Goal: Information Seeking & Learning: Learn about a topic

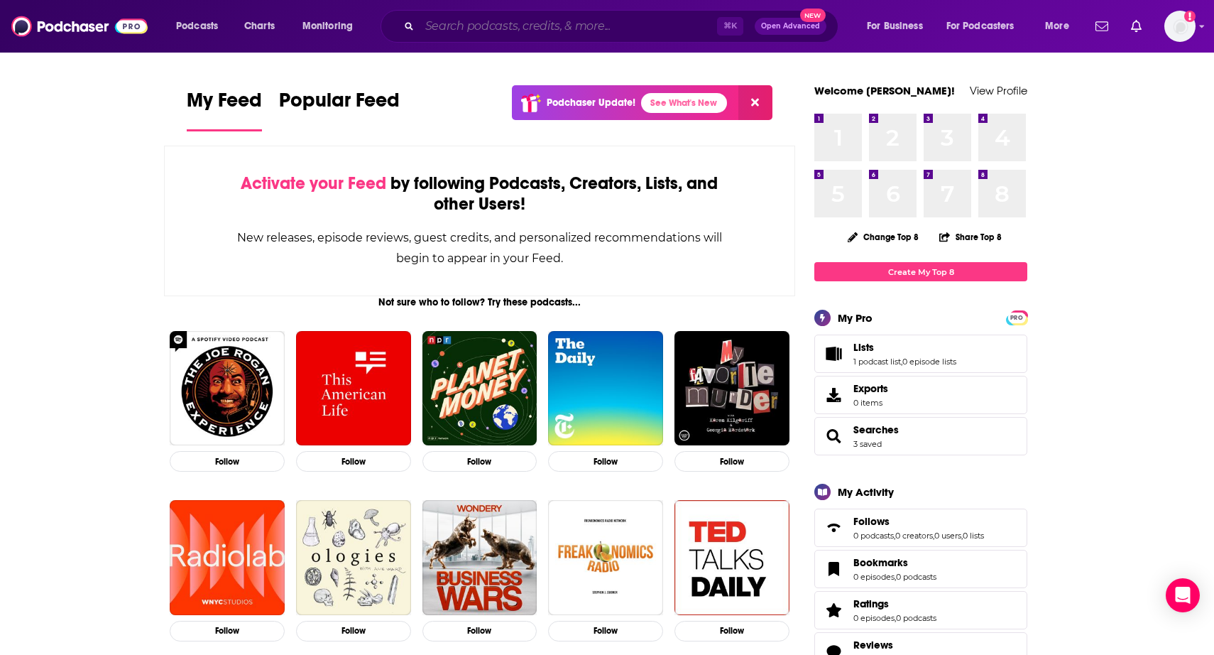
click at [606, 27] on input "Search podcasts, credits, & more..." at bounding box center [568, 26] width 297 height 23
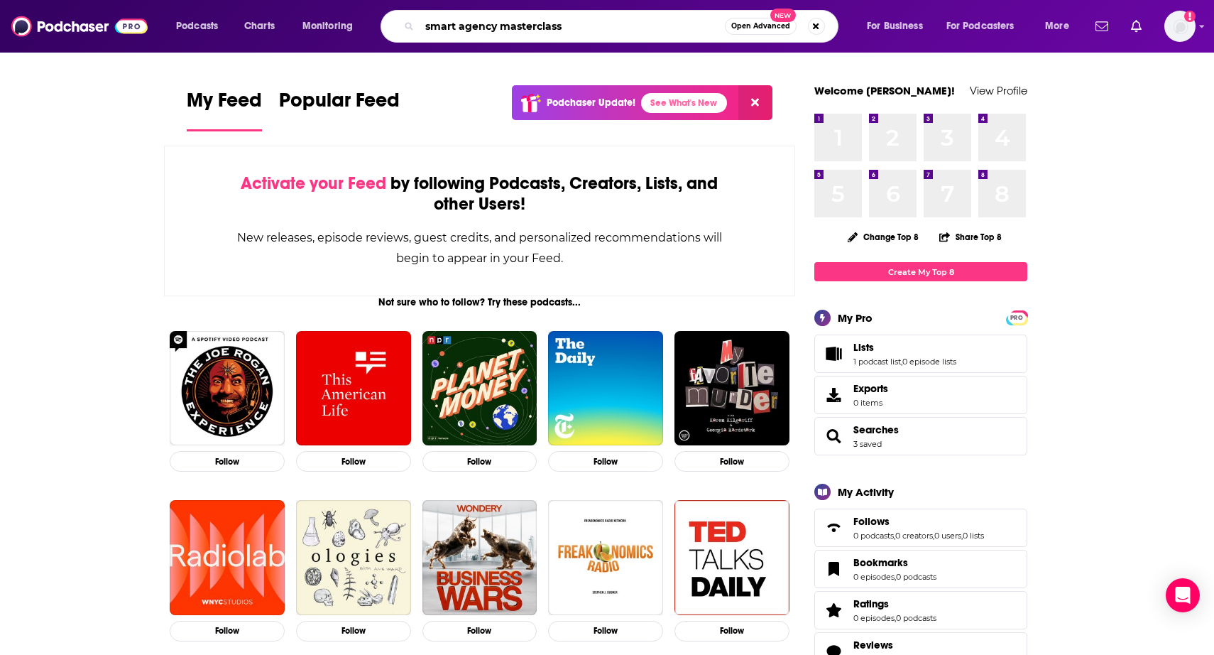
type input "smart agency masterclass"
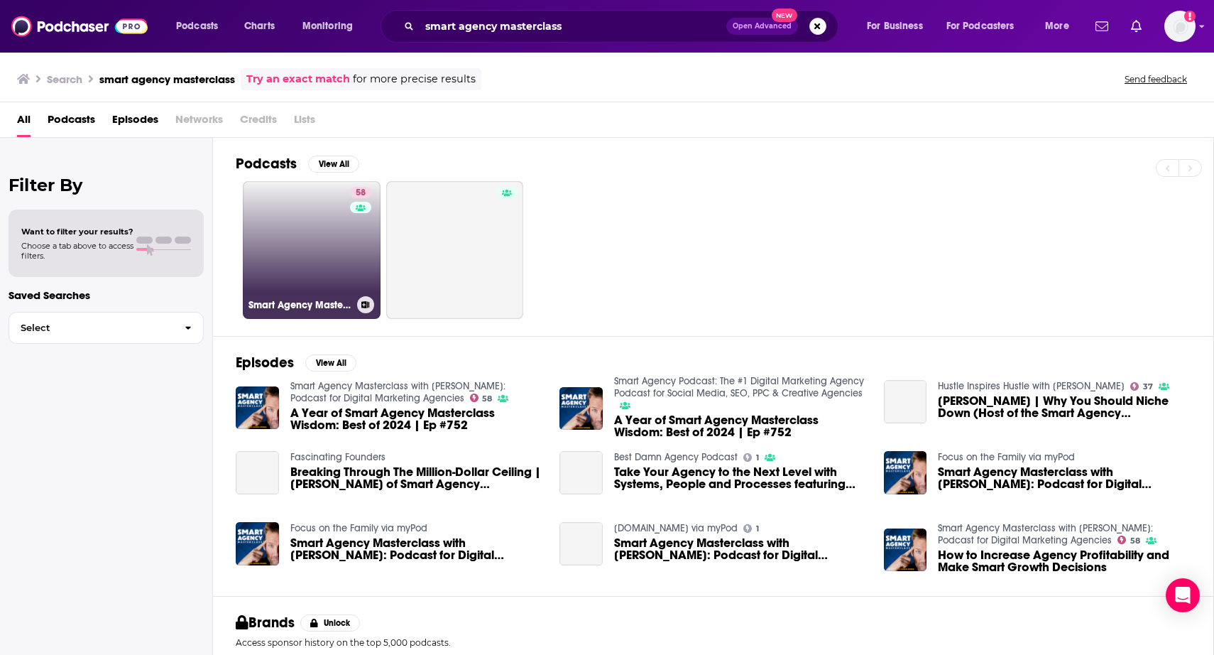
click at [315, 253] on link "58 Smart Agency Masterclass with [PERSON_NAME]: Podcast for Digital Marketing A…" at bounding box center [312, 250] width 138 height 138
